Goal: Information Seeking & Learning: Find contact information

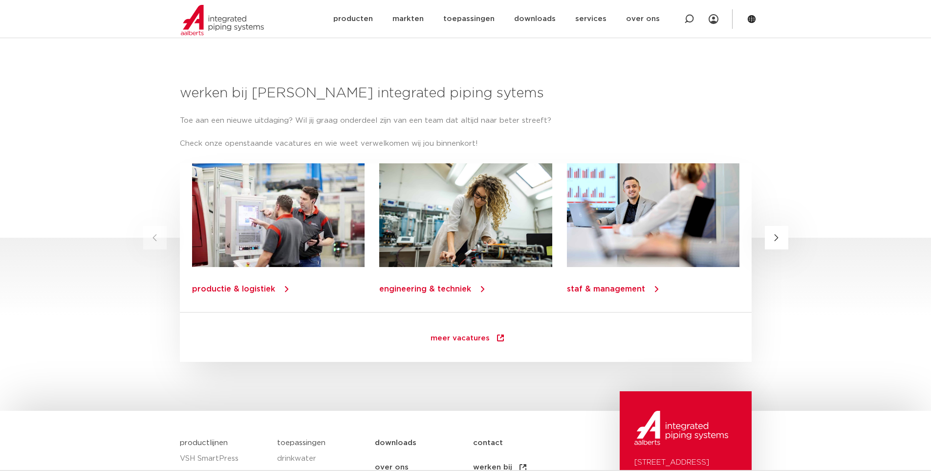
scroll to position [1384, 0]
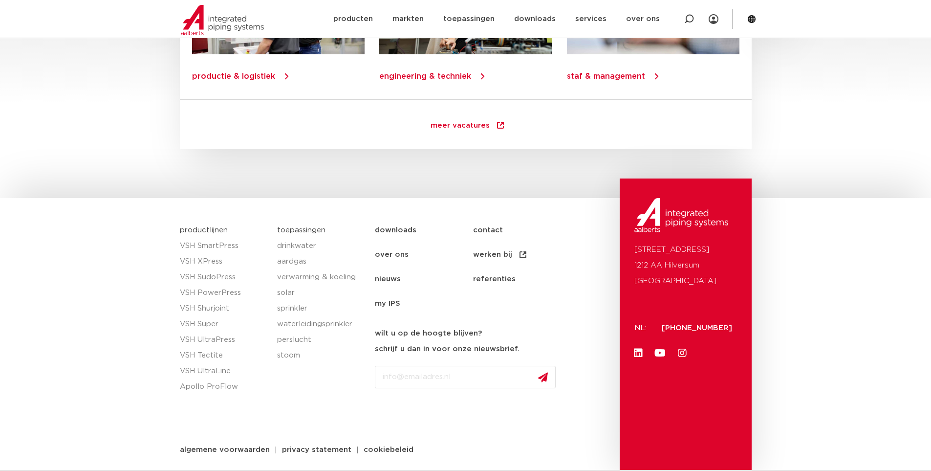
click at [485, 230] on link "contact" at bounding box center [522, 230] width 98 height 24
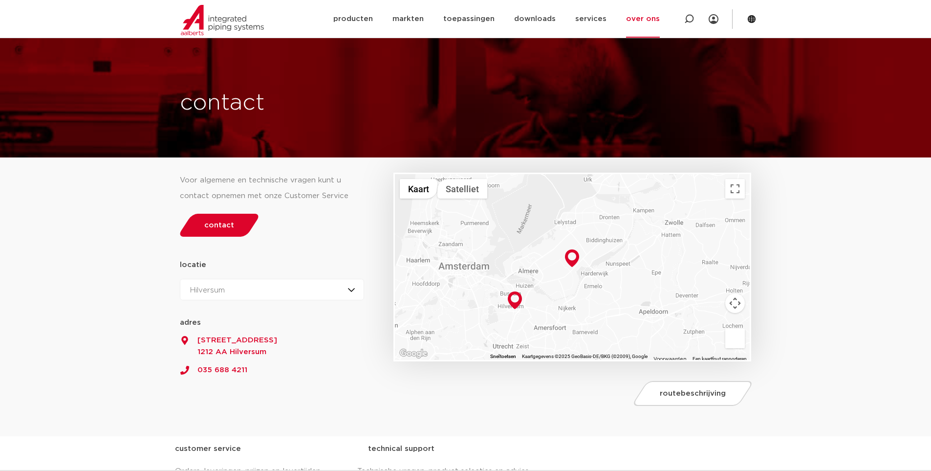
scroll to position [98, 0]
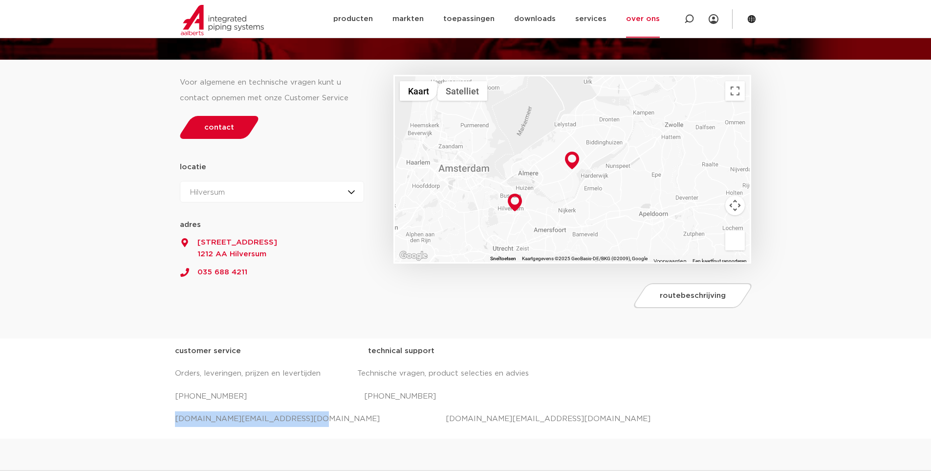
drag, startPoint x: 291, startPoint y: 418, endPoint x: 144, endPoint y: 418, distance: 147.1
click at [137, 419] on div "customer service technical support Orders, leveringen, prijzen en levertijden T…" at bounding box center [465, 388] width 931 height 100
click at [156, 417] on div "customer service technical support Orders, leveringen, prijzen en levertijden T…" at bounding box center [465, 388] width 931 height 100
drag, startPoint x: 170, startPoint y: 417, endPoint x: 309, endPoint y: 419, distance: 139.3
click at [309, 419] on div "customer service technical support Orders, leveringen, prijzen en levertijden T…" at bounding box center [465, 388] width 931 height 100
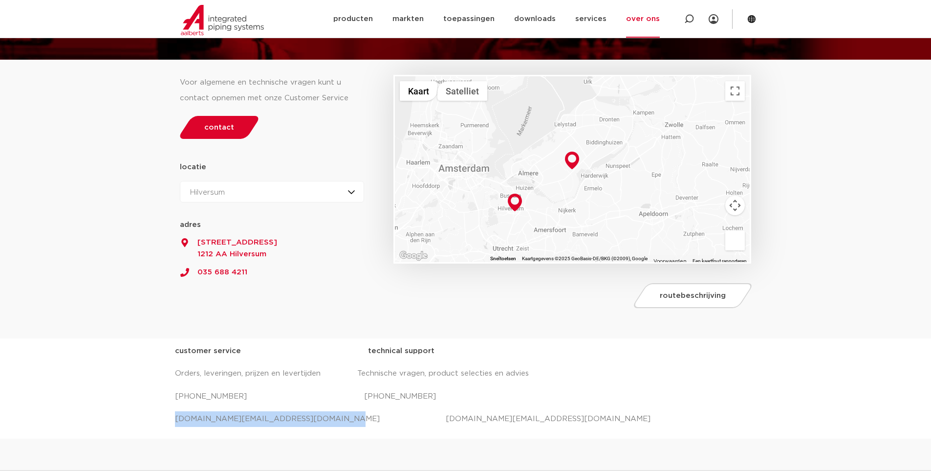
copy p "salessupport.nl@aalberts-ips.com"
